Goal: Communication & Community: Share content

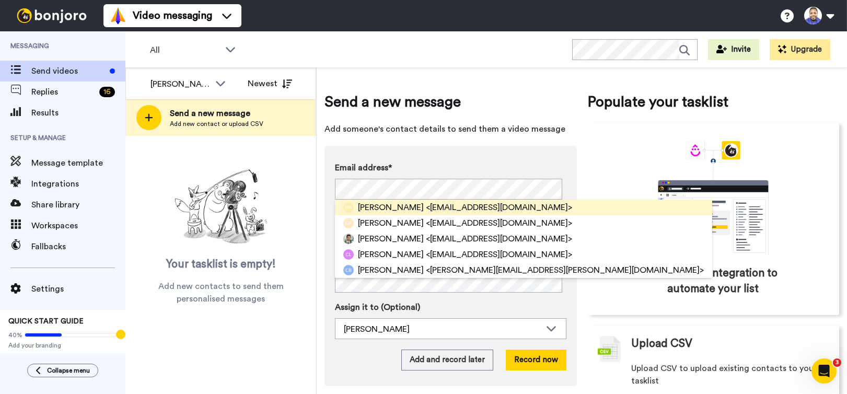
click at [376, 203] on span "[PERSON_NAME]" at bounding box center [391, 207] width 66 height 13
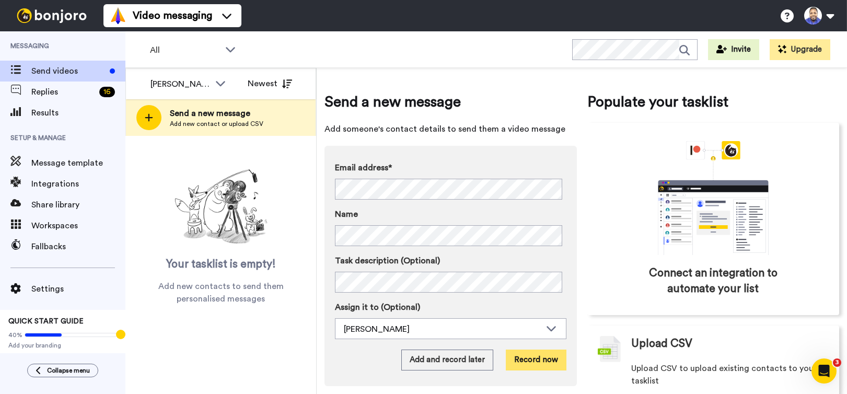
click at [530, 358] on button "Record now" at bounding box center [536, 360] width 61 height 21
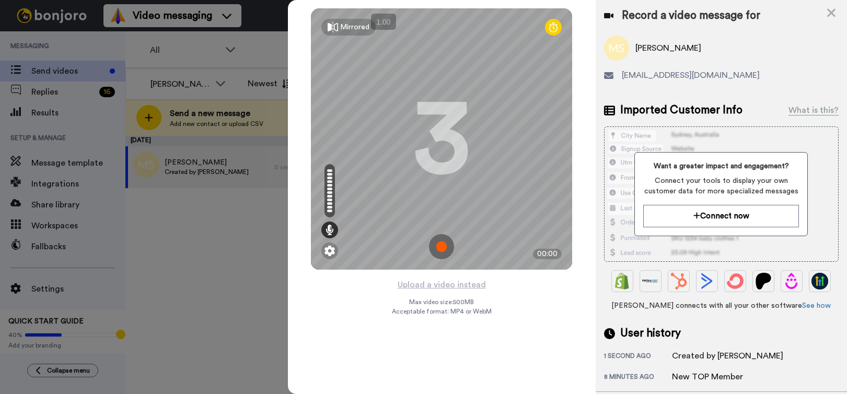
click at [439, 245] on img at bounding box center [441, 246] width 25 height 25
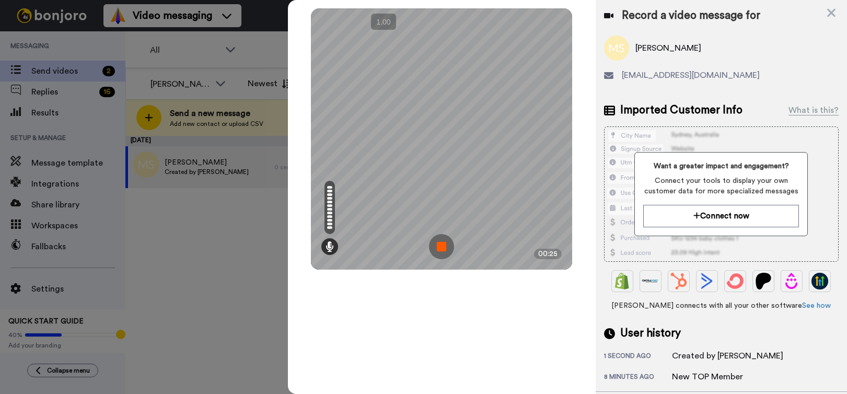
click at [439, 245] on img at bounding box center [441, 246] width 25 height 25
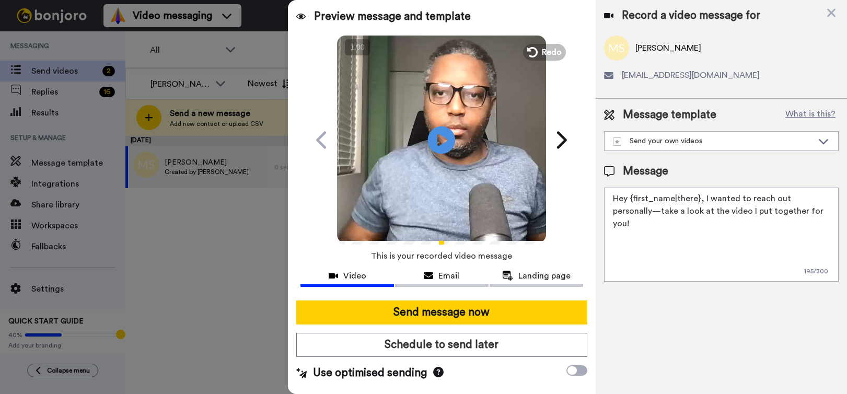
click at [444, 137] on icon "Play/Pause" at bounding box center [442, 140] width 28 height 50
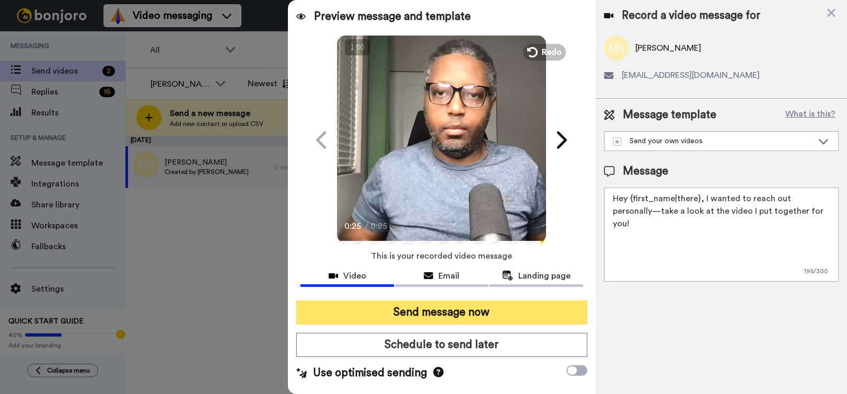
click at [428, 312] on button "Send message now" at bounding box center [441, 312] width 290 height 24
